Goal: Browse casually

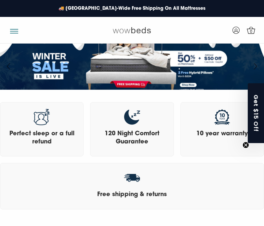
click at [191, 28] on link at bounding box center [132, 29] width 152 height 21
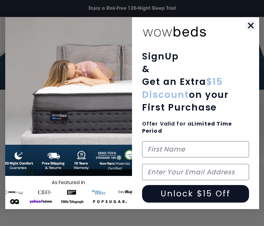
click at [8, 30] on div "Close dialog SignUp & Get an Extra $15 Discount on your First Purchase Offer Va…" at bounding box center [132, 113] width 260 height 198
click at [10, 31] on img "POPUP Form" at bounding box center [68, 113] width 127 height 192
click at [254, 23] on circle "Close dialog" at bounding box center [250, 25] width 11 height 11
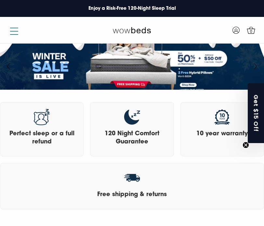
click at [17, 31] on span "button" at bounding box center [14, 31] width 8 height 1
click at [15, 33] on span "button" at bounding box center [14, 33] width 8 height 1
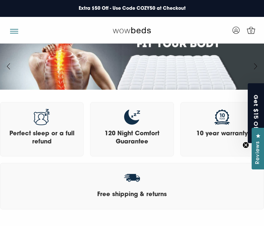
click at [209, 211] on div "Perfect sleep or a full refund 120 Night Comfort Guarantee 10 year warranty Fre…" at bounding box center [132, 155] width 264 height 127
click at [10, 32] on div at bounding box center [30, 30] width 51 height 8
click at [13, 30] on button "button" at bounding box center [14, 29] width 8 height 6
click at [25, 32] on div at bounding box center [30, 30] width 51 height 8
click at [15, 30] on button "button" at bounding box center [14, 29] width 8 height 6
